Goal: Information Seeking & Learning: Learn about a topic

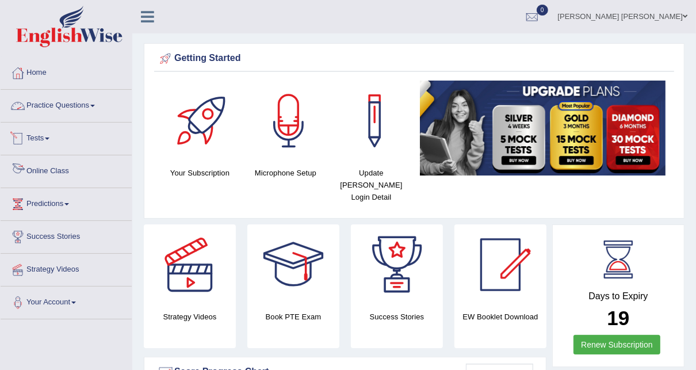
click at [35, 177] on link "Online Class" at bounding box center [66, 169] width 131 height 29
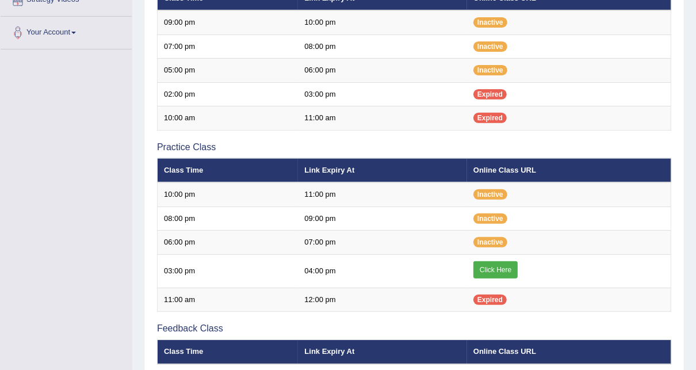
scroll to position [276, 0]
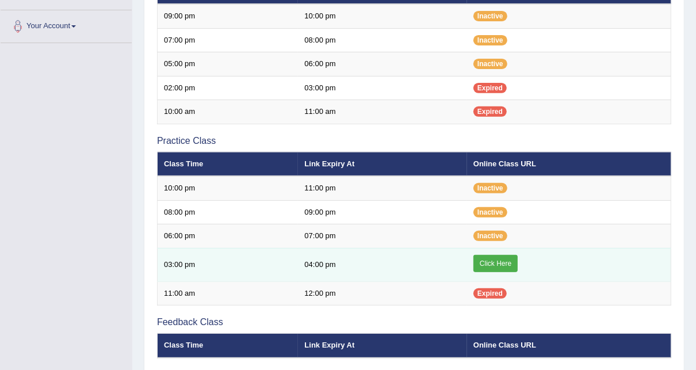
click at [502, 262] on link "Click Here" at bounding box center [496, 263] width 44 height 17
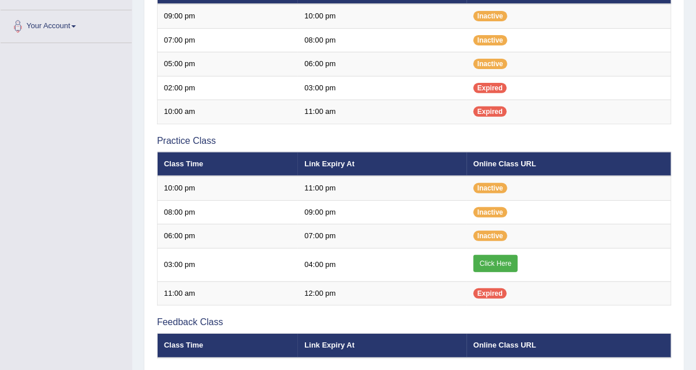
scroll to position [276, 0]
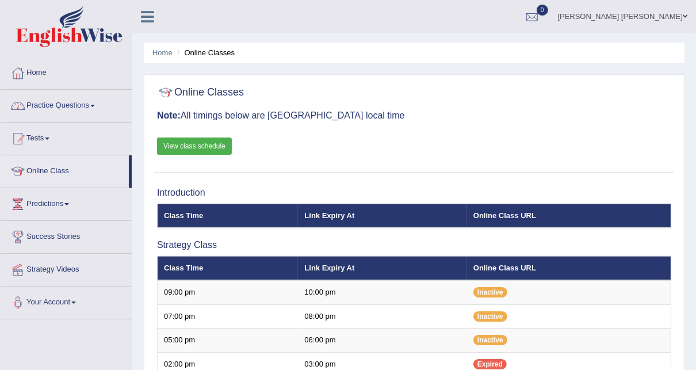
click at [68, 101] on link "Practice Questions" at bounding box center [66, 104] width 131 height 29
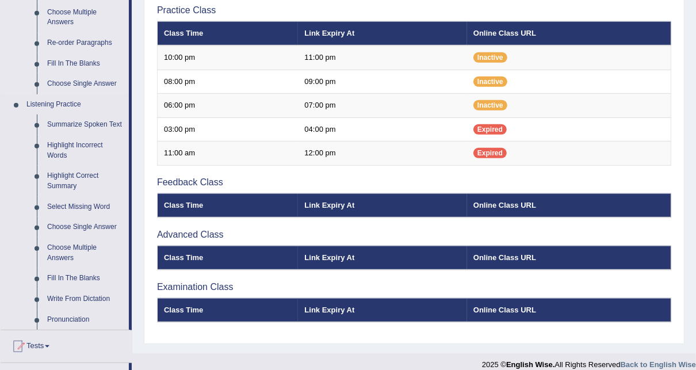
scroll to position [562, 0]
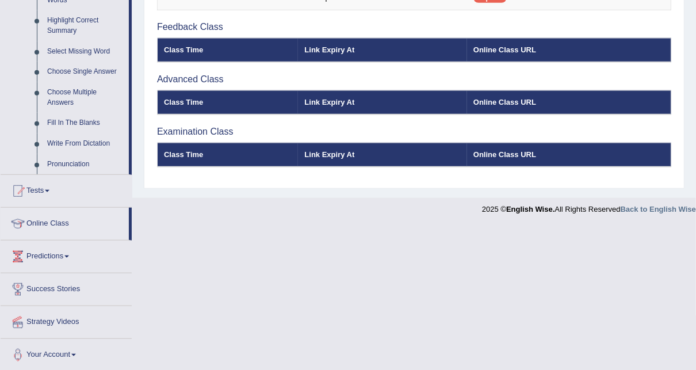
click at [46, 181] on link "Tests" at bounding box center [66, 189] width 131 height 29
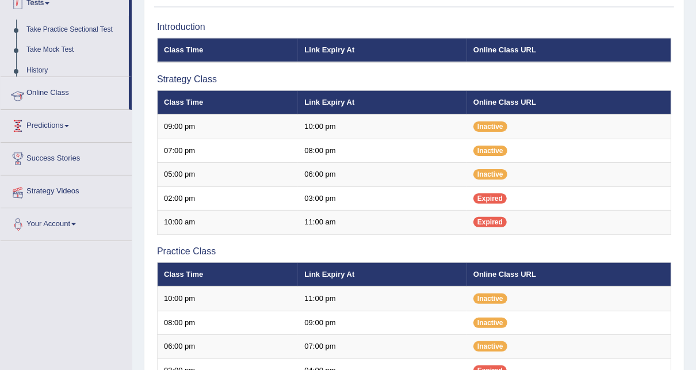
scroll to position [135, 0]
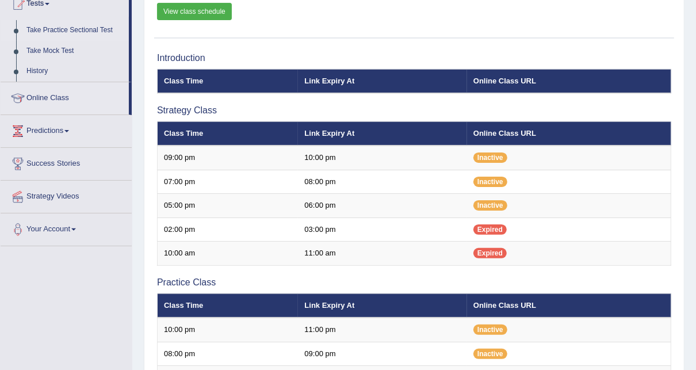
click at [61, 31] on link "Take Practice Sectional Test" at bounding box center [75, 30] width 108 height 21
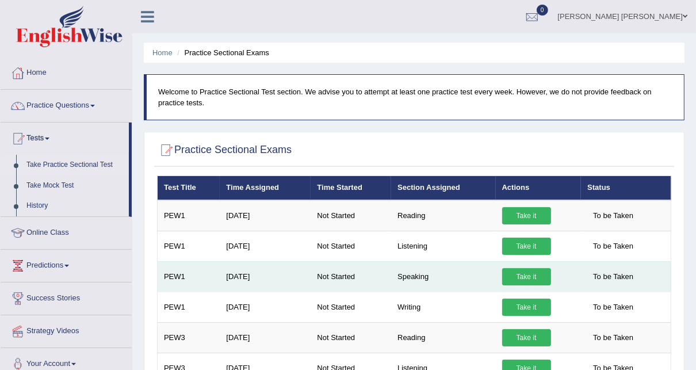
click at [525, 272] on link "Take it" at bounding box center [526, 276] width 49 height 17
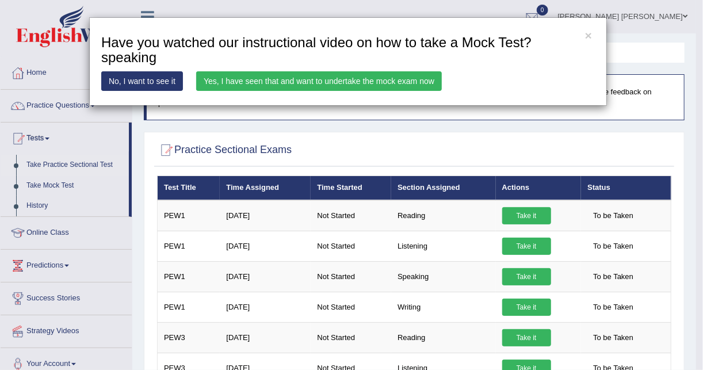
click at [155, 86] on link "No, I want to see it" at bounding box center [142, 81] width 82 height 20
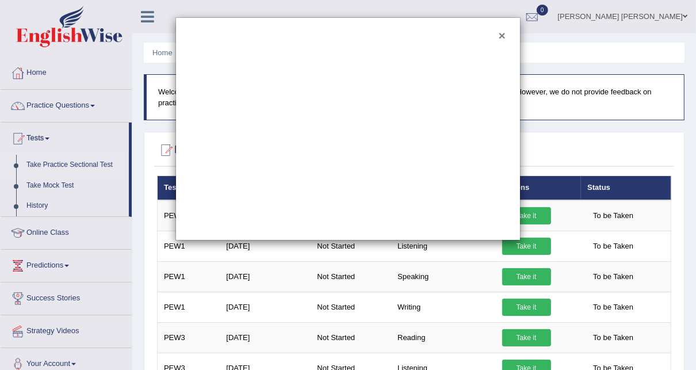
click at [505, 35] on button "×" at bounding box center [502, 35] width 7 height 12
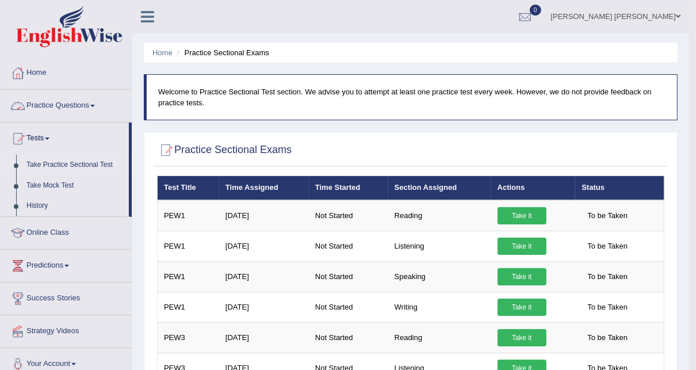
click at [64, 98] on link "Practice Questions" at bounding box center [66, 104] width 131 height 29
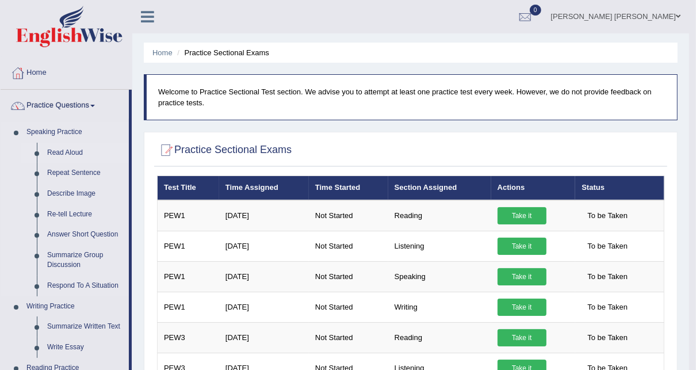
click at [62, 154] on link "Read Aloud" at bounding box center [85, 153] width 87 height 21
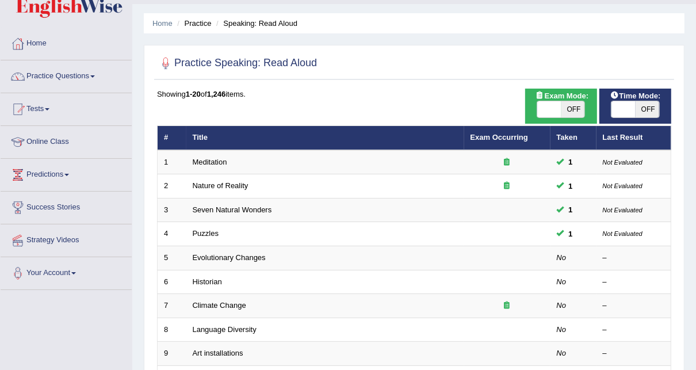
scroll to position [92, 0]
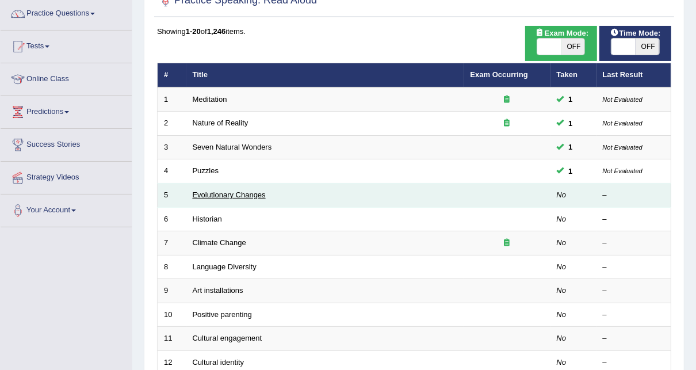
click at [226, 191] on link "Evolutionary Changes" at bounding box center [229, 195] width 73 height 9
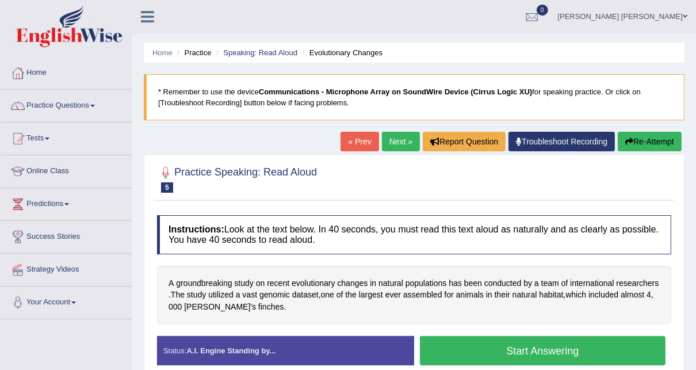
click at [550, 359] on button "Start Answering" at bounding box center [543, 350] width 246 height 29
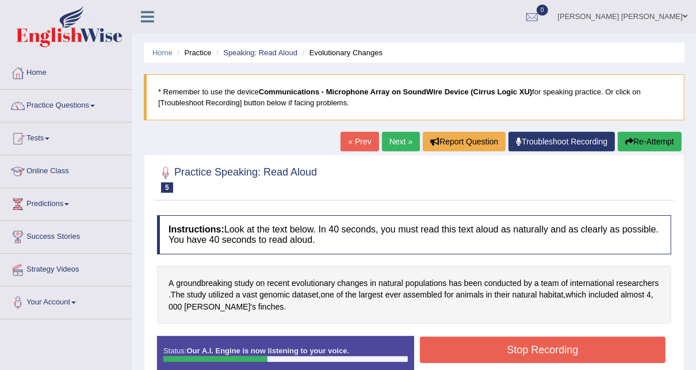
click at [523, 347] on button "Stop Recording" at bounding box center [543, 350] width 246 height 26
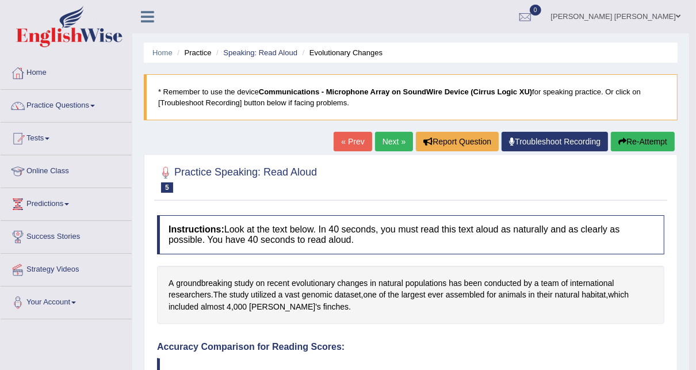
click at [382, 143] on link "Next »" at bounding box center [394, 142] width 38 height 20
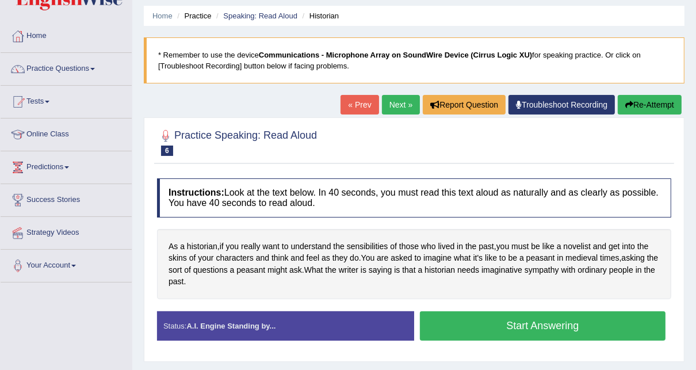
scroll to position [46, 0]
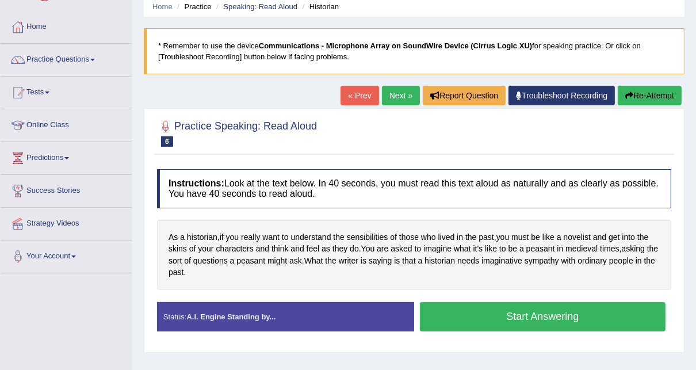
click at [487, 319] on button "Start Answering" at bounding box center [543, 316] width 246 height 29
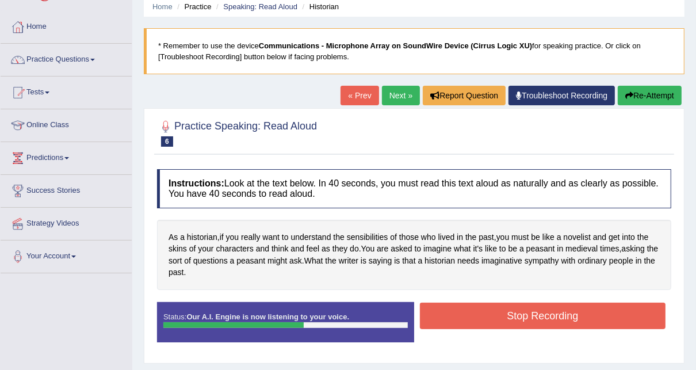
click at [539, 316] on button "Stop Recording" at bounding box center [543, 316] width 246 height 26
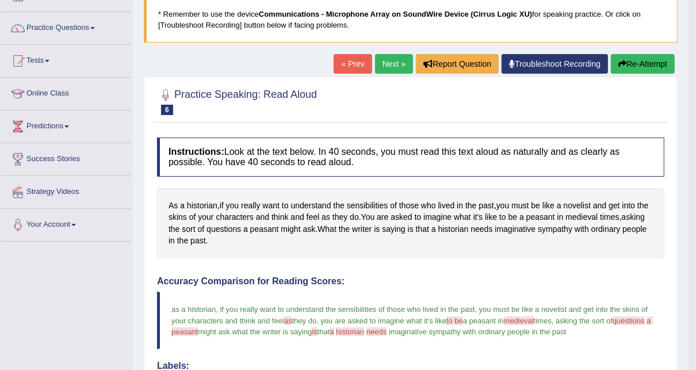
scroll to position [0, 0]
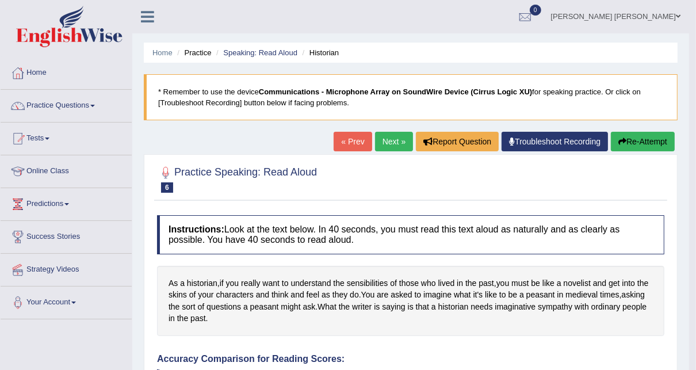
click at [389, 139] on link "Next »" at bounding box center [394, 142] width 38 height 20
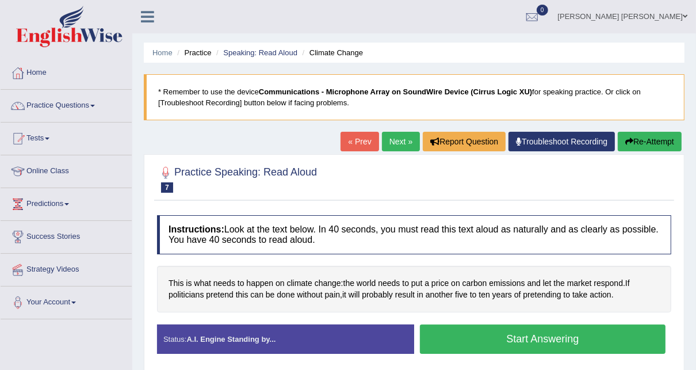
click at [497, 336] on button "Start Answering" at bounding box center [543, 339] width 246 height 29
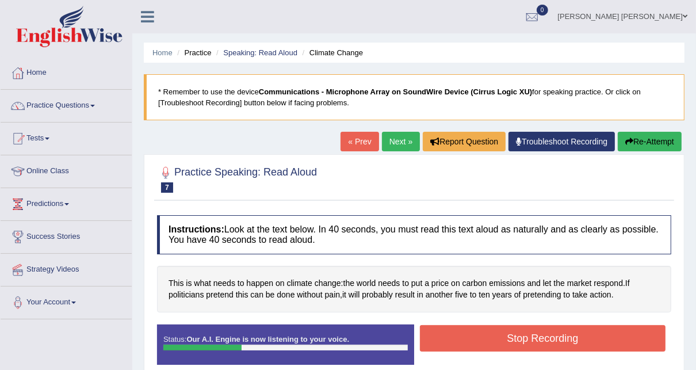
click at [557, 345] on button "Stop Recording" at bounding box center [543, 338] width 246 height 26
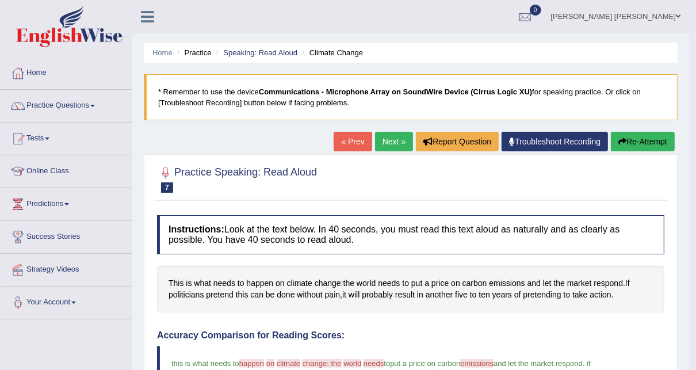
click at [382, 144] on link "Next »" at bounding box center [394, 142] width 38 height 20
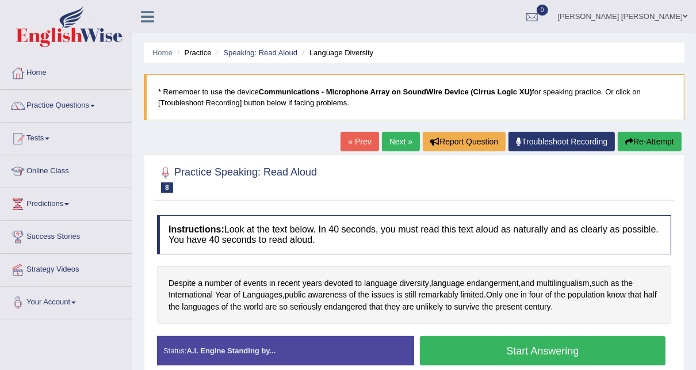
click at [478, 348] on button "Start Answering" at bounding box center [543, 350] width 246 height 29
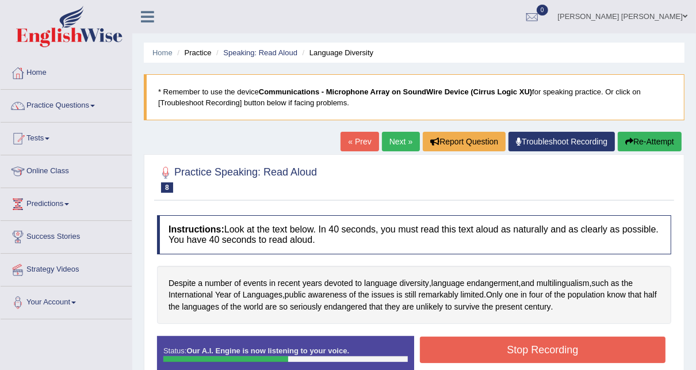
click at [516, 350] on button "Stop Recording" at bounding box center [543, 350] width 246 height 26
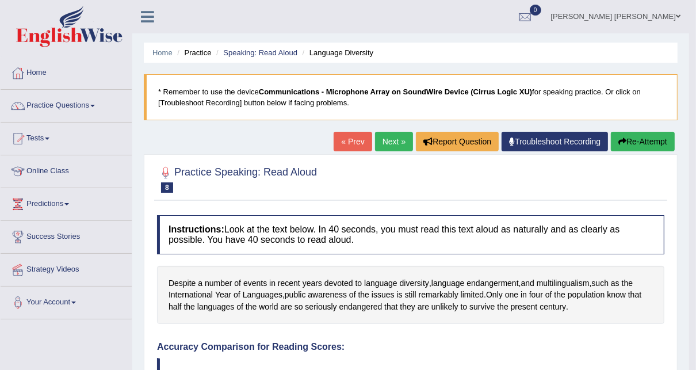
click at [396, 142] on link "Next »" at bounding box center [394, 142] width 38 height 20
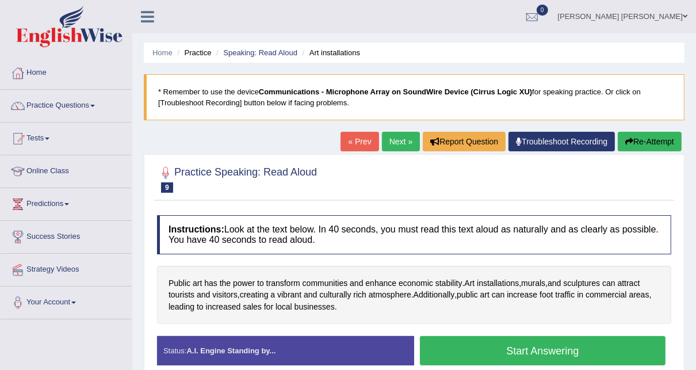
click at [500, 345] on button "Start Answering" at bounding box center [543, 350] width 246 height 29
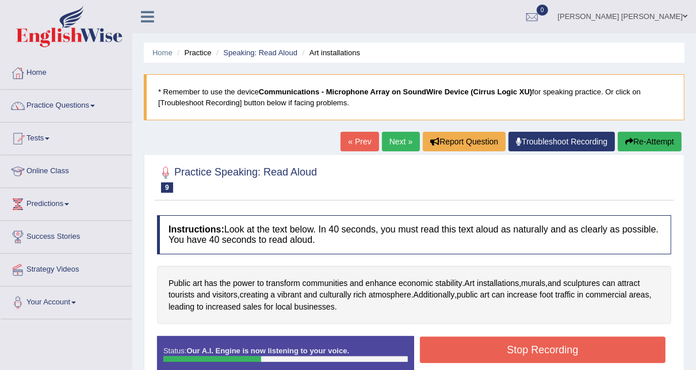
click at [564, 348] on button "Stop Recording" at bounding box center [543, 350] width 246 height 26
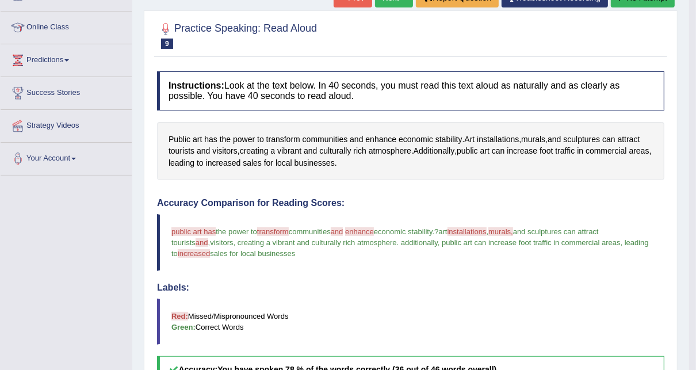
scroll to position [92, 0]
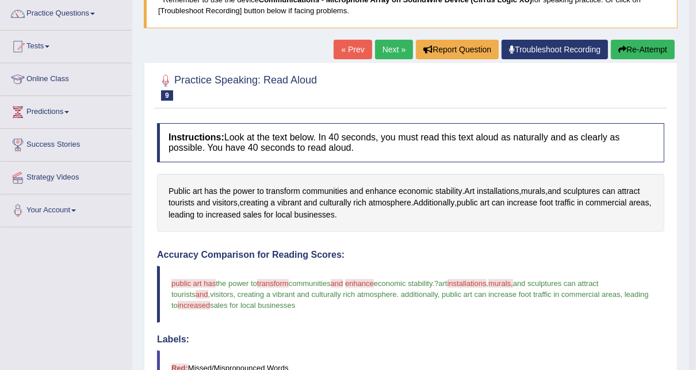
click at [401, 49] on link "Next »" at bounding box center [394, 50] width 38 height 20
